Goal: Task Accomplishment & Management: Manage account settings

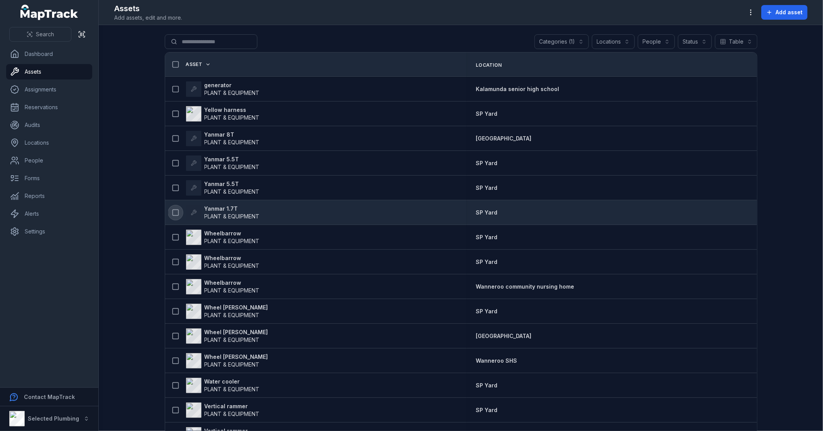
click at [174, 213] on icon at bounding box center [176, 213] width 8 height 8
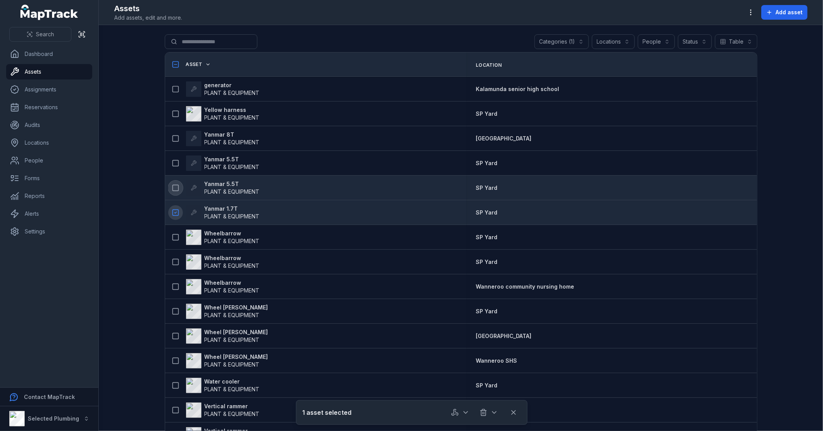
click at [174, 191] on icon at bounding box center [176, 188] width 8 height 8
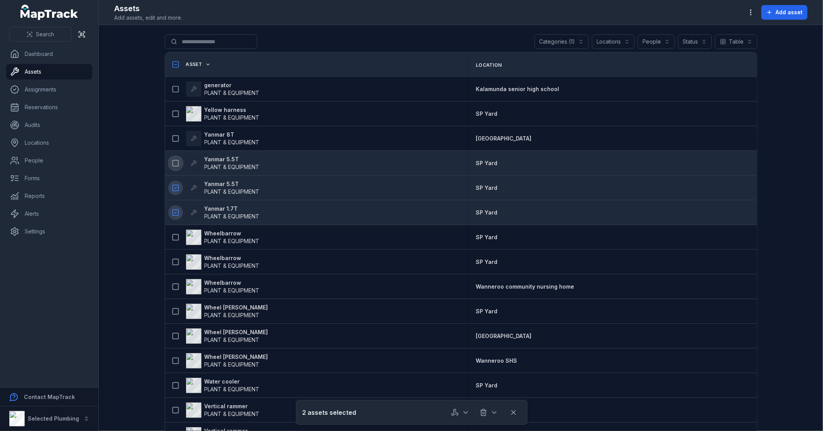
click at [174, 162] on icon at bounding box center [176, 163] width 8 height 8
click at [223, 206] on strong "Yanmar 1.7T" at bounding box center [231, 209] width 55 height 8
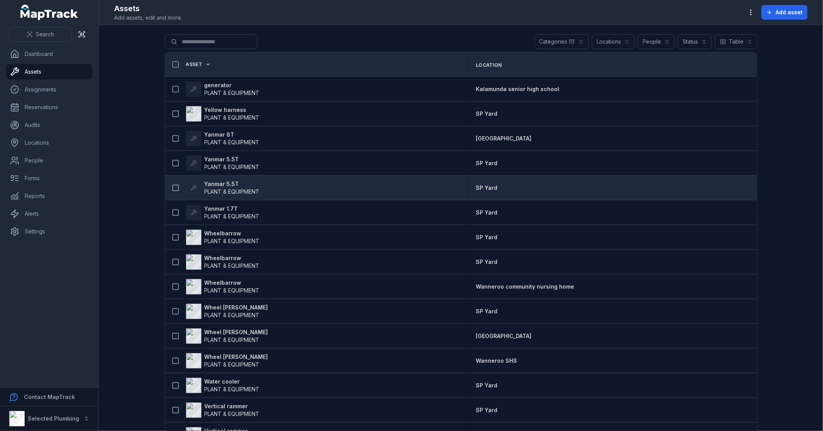
click at [219, 183] on strong "Yanmar 5.5T" at bounding box center [231, 184] width 55 height 8
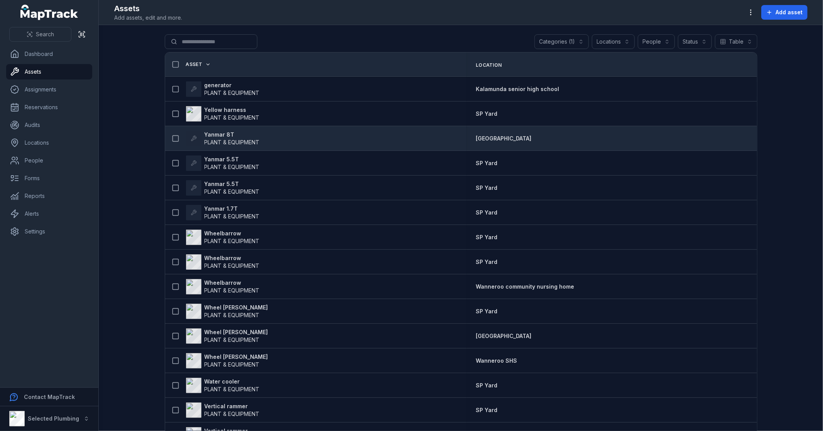
click at [223, 136] on strong "Yanmar 8T" at bounding box center [231, 135] width 55 height 8
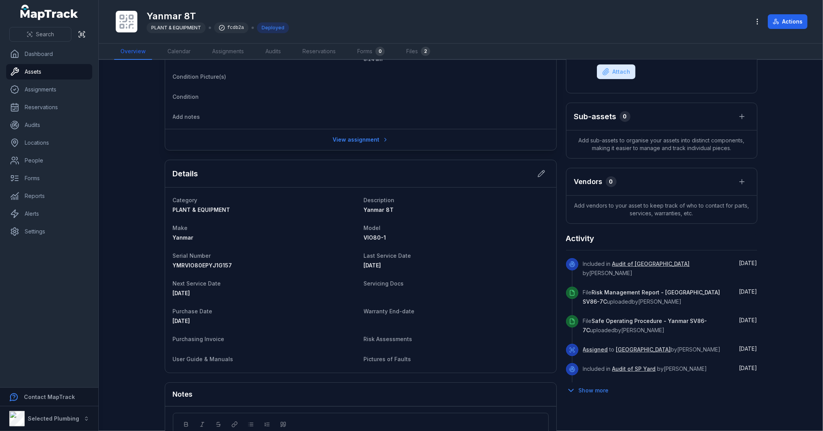
scroll to position [171, 0]
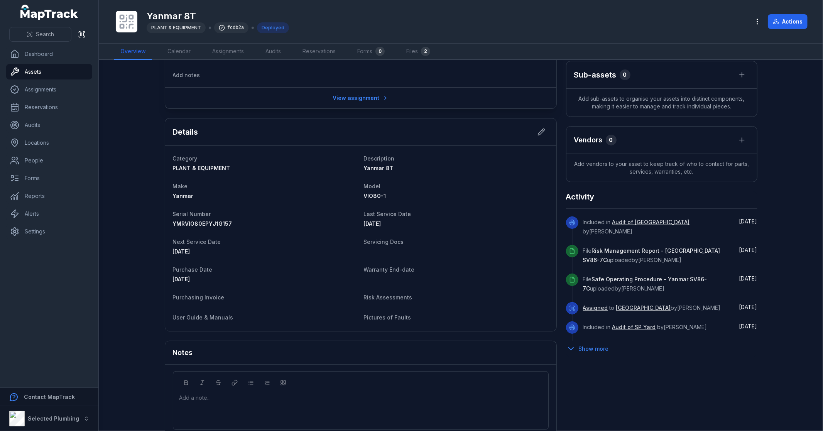
click at [697, 376] on div "[STREET_ADDRESS] Location [GEOGRAPHIC_DATA] Date [DATE] 8:24 am Condition Pictu…" at bounding box center [461, 176] width 593 height 556
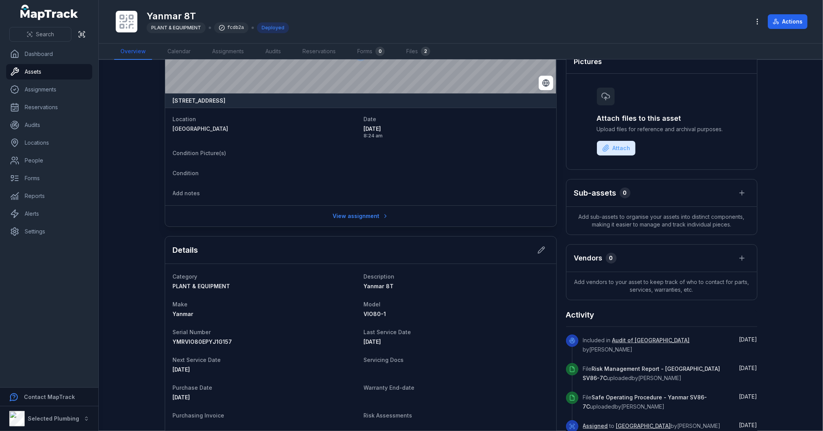
scroll to position [0, 0]
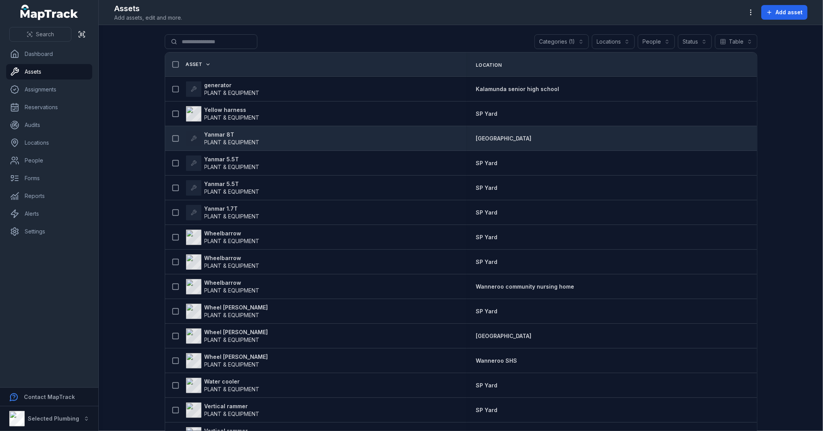
click at [226, 134] on strong "Yanmar 8T" at bounding box center [231, 135] width 55 height 8
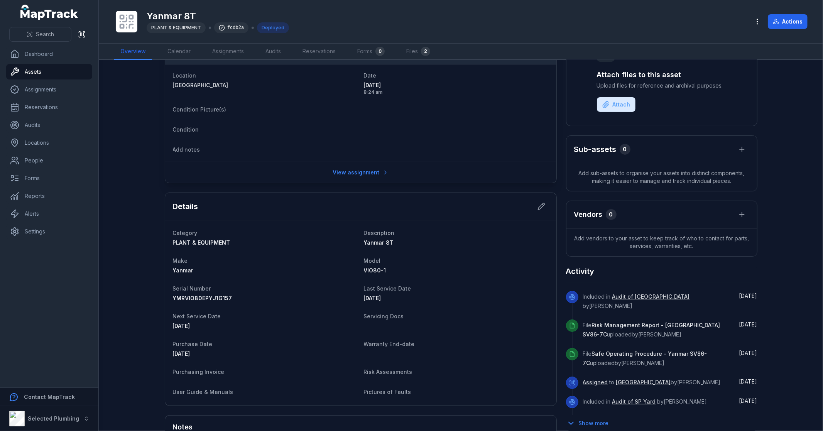
scroll to position [203, 0]
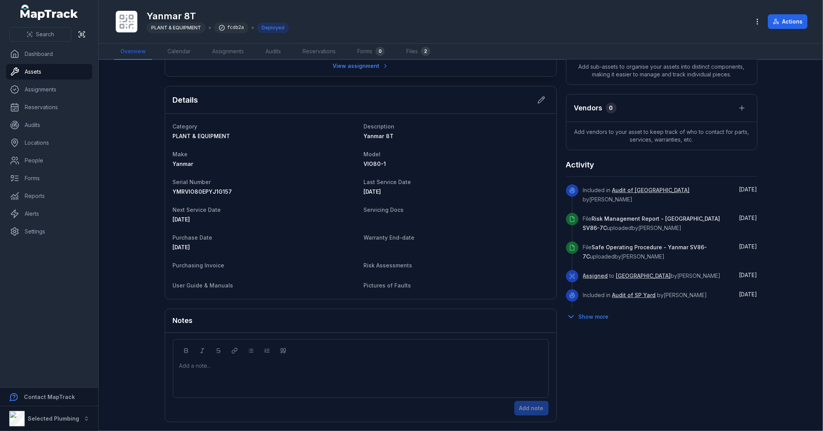
click at [667, 323] on div "Show more" at bounding box center [661, 317] width 191 height 16
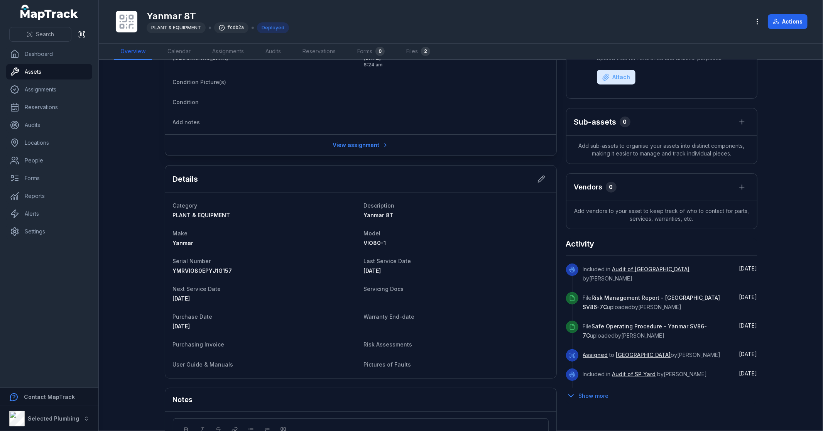
scroll to position [0, 0]
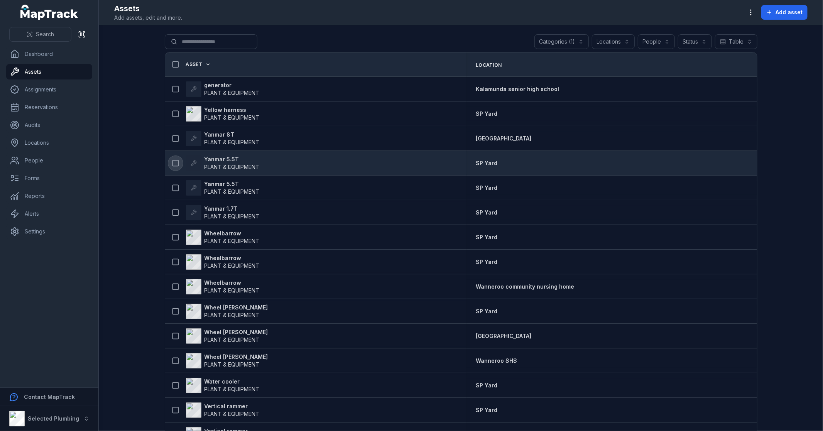
drag, startPoint x: 174, startPoint y: 160, endPoint x: 173, endPoint y: 170, distance: 9.8
click at [174, 160] on icon at bounding box center [176, 163] width 8 height 8
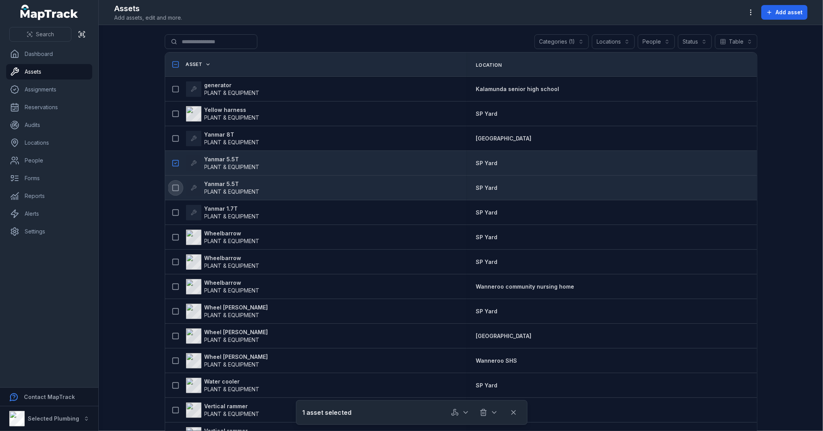
click at [172, 186] on icon at bounding box center [176, 188] width 8 height 8
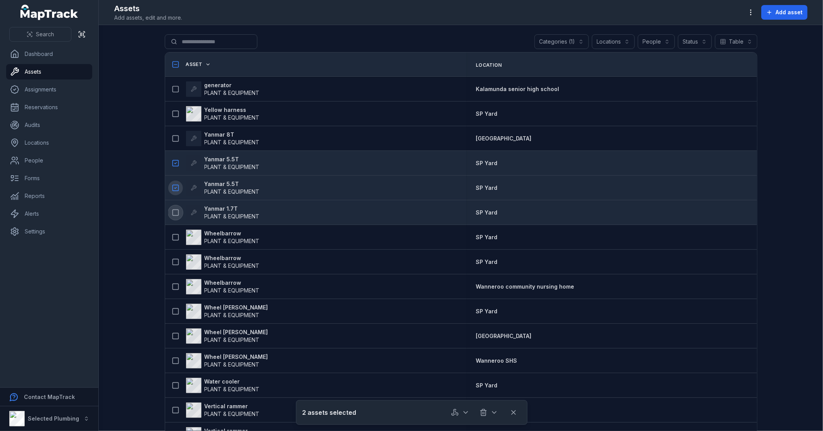
click at [174, 211] on icon at bounding box center [176, 213] width 8 height 8
click at [484, 413] on line "button" at bounding box center [484, 413] width 0 height 2
click at [475, 390] on div "Archive" at bounding box center [489, 392] width 86 height 14
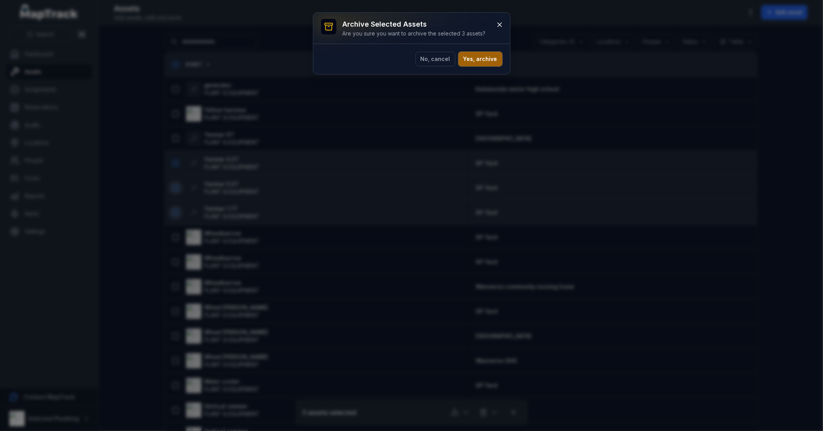
click at [476, 59] on button "Yes, archive" at bounding box center [480, 59] width 44 height 15
